Goal: Entertainment & Leisure: Consume media (video, audio)

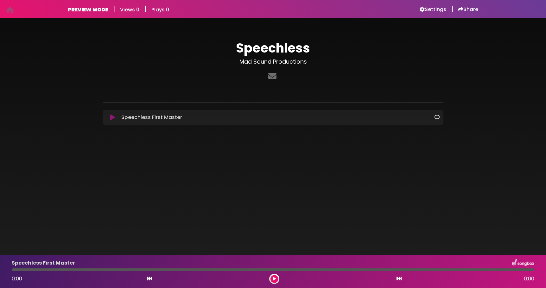
click at [113, 116] on icon at bounding box center [112, 117] width 5 height 6
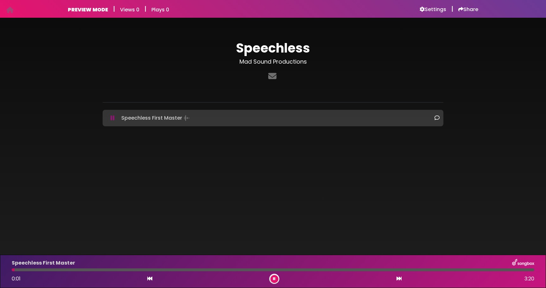
click at [113, 120] on icon at bounding box center [113, 118] width 4 height 6
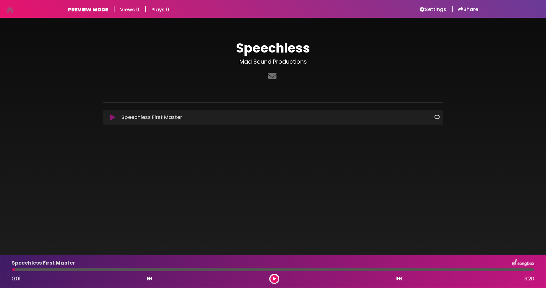
click at [114, 119] on icon at bounding box center [112, 117] width 5 height 6
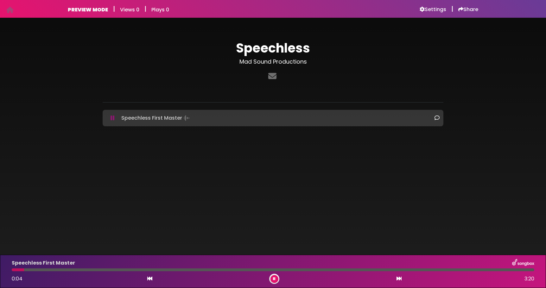
click at [115, 118] on button at bounding box center [112, 118] width 12 height 6
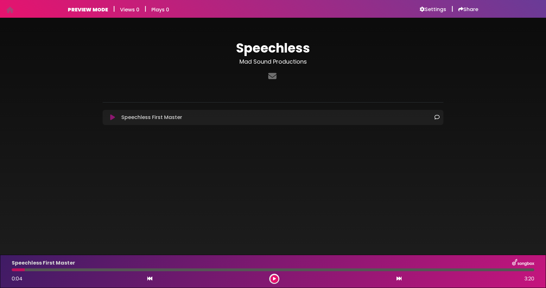
click at [111, 117] on icon at bounding box center [112, 117] width 5 height 6
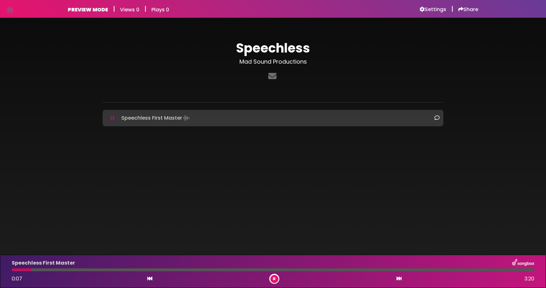
click at [60, 270] on div at bounding box center [273, 270] width 523 height 3
click at [47, 272] on div "Speechless First Master 0:19 3:20" at bounding box center [273, 271] width 530 height 25
click at [42, 270] on div at bounding box center [38, 270] width 52 height 3
click at [36, 270] on div at bounding box center [28, 270] width 33 height 3
click at [27, 271] on div at bounding box center [25, 270] width 26 height 3
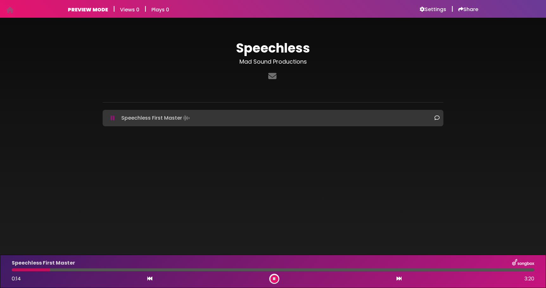
click at [87, 269] on div at bounding box center [273, 270] width 523 height 3
click at [170, 271] on div "Speechless First Master 0:35 3:20" at bounding box center [273, 271] width 530 height 25
click at [170, 270] on div at bounding box center [273, 270] width 523 height 3
click at [274, 280] on icon at bounding box center [274, 279] width 3 height 4
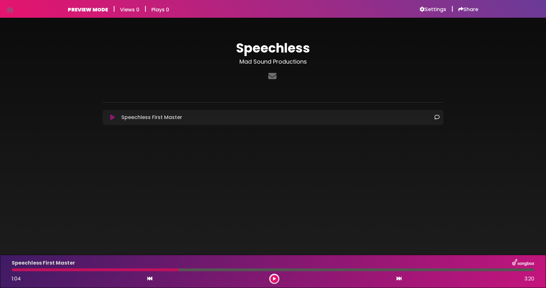
click at [274, 277] on icon at bounding box center [274, 279] width 3 height 4
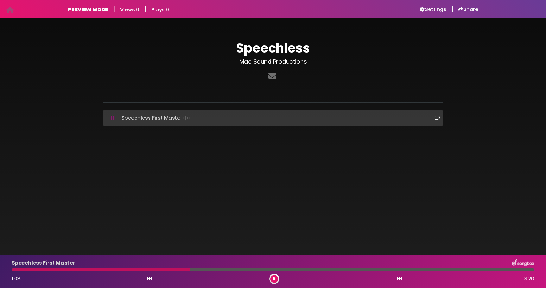
click at [274, 277] on icon at bounding box center [274, 279] width 3 height 4
